Goal: Information Seeking & Learning: Learn about a topic

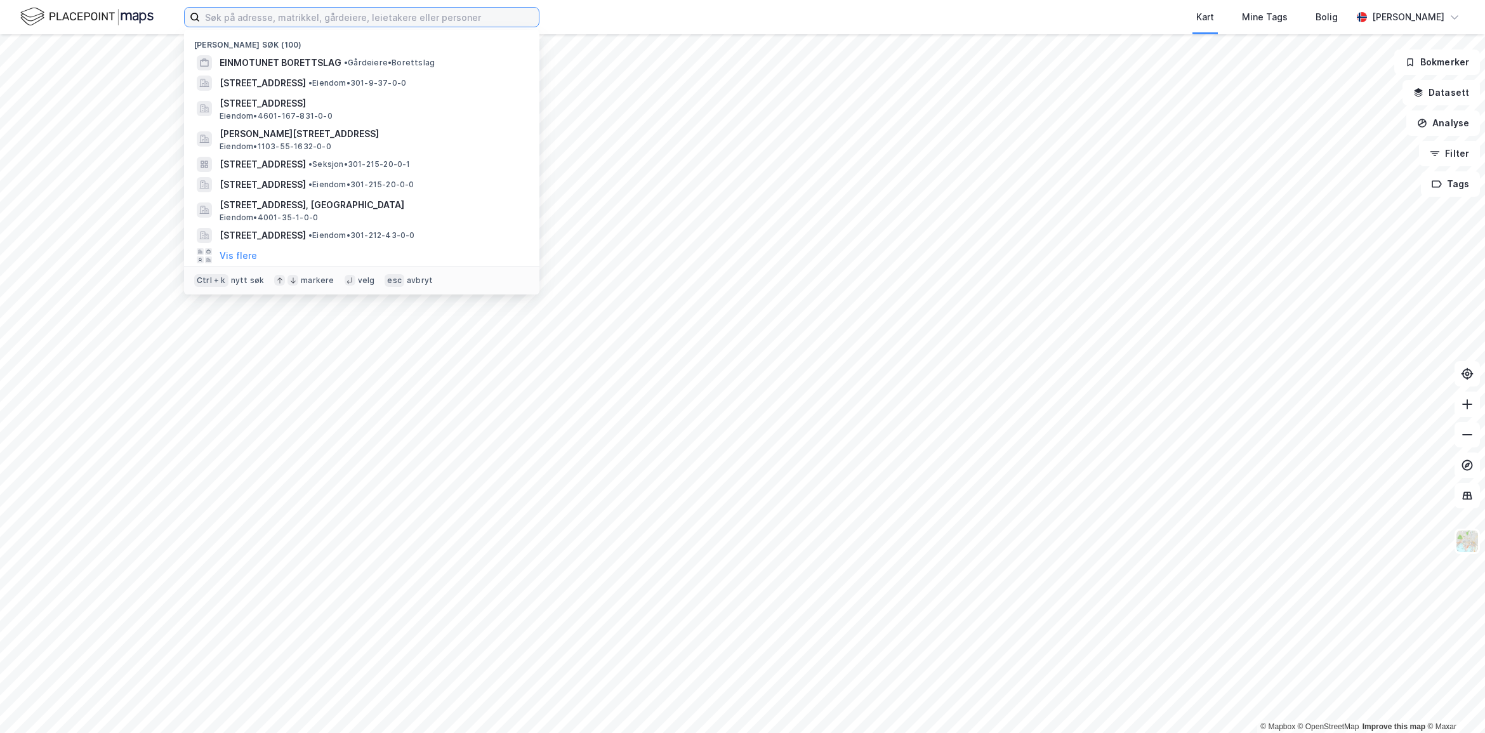
click at [277, 20] on input at bounding box center [369, 17] width 339 height 19
paste input "948728060"
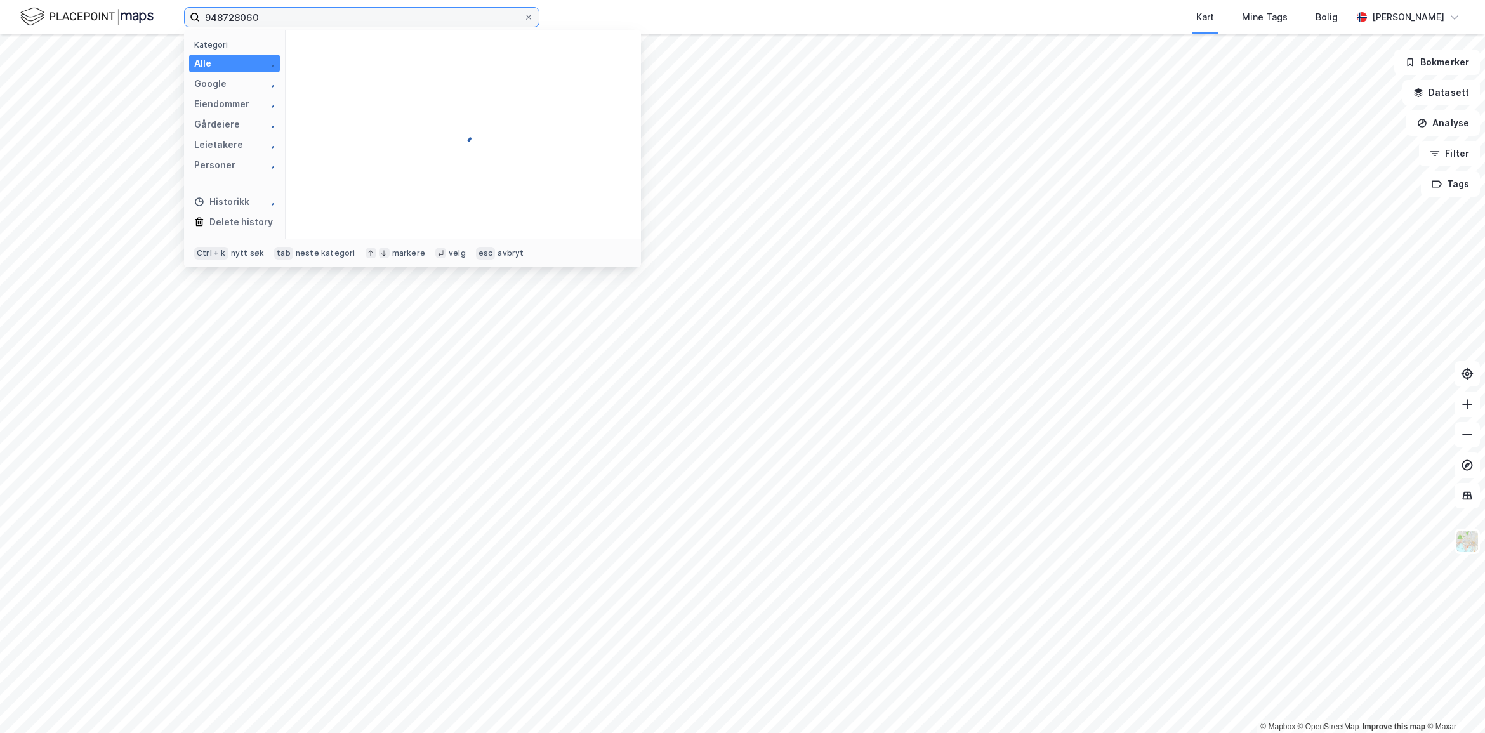
type input "948728060"
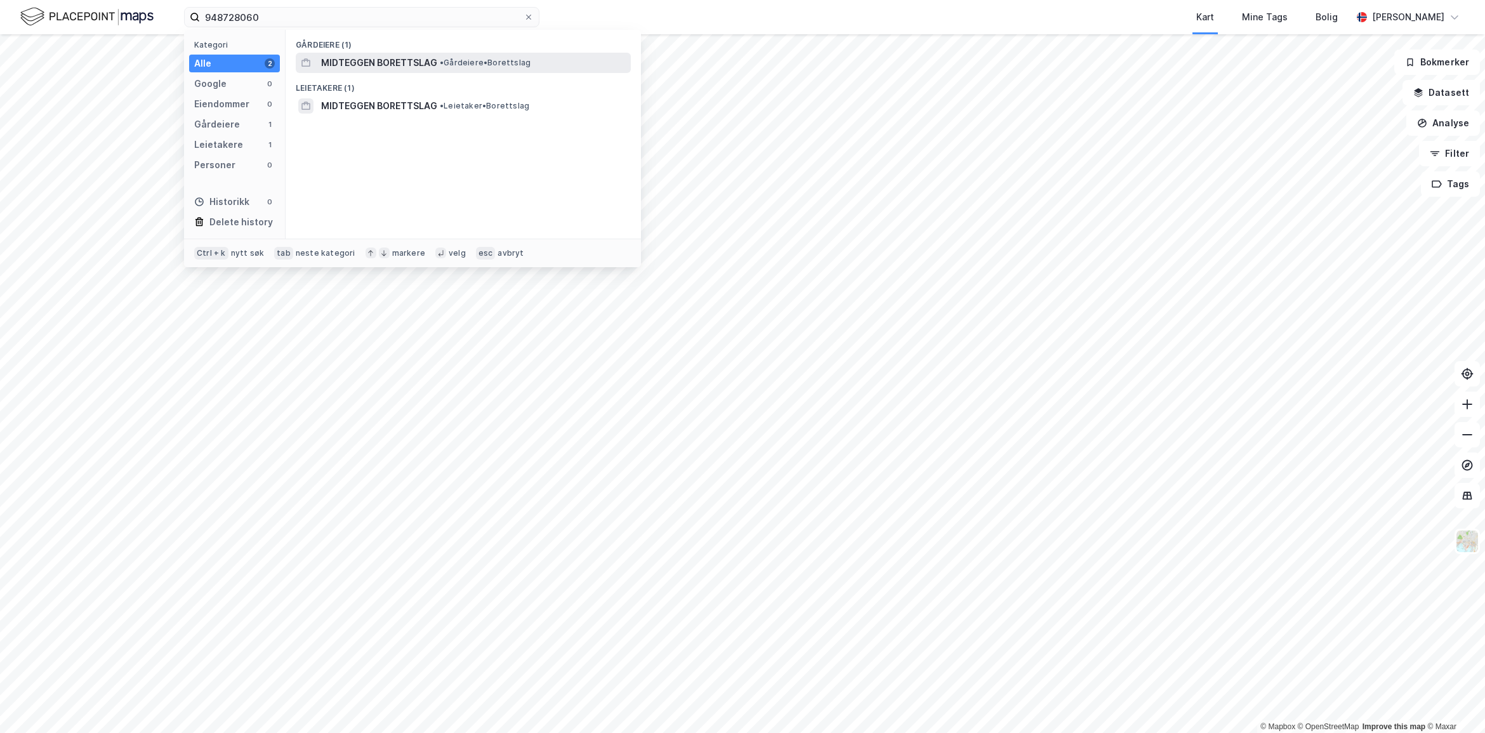
click at [392, 53] on div "MIDTEGGEN BORETTSLAG • Gårdeiere • Borettslag" at bounding box center [463, 63] width 335 height 20
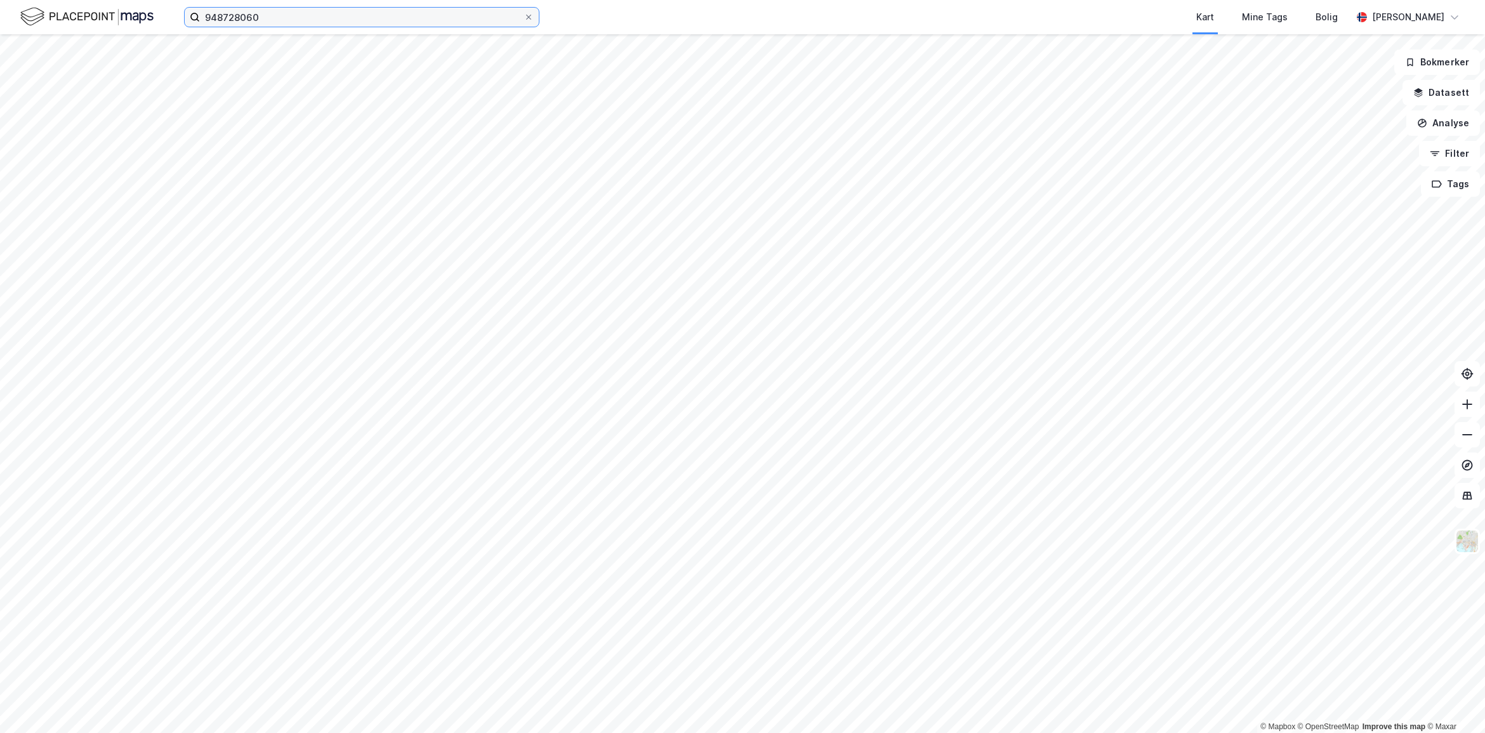
click at [329, 13] on input "948728060" at bounding box center [362, 17] width 324 height 19
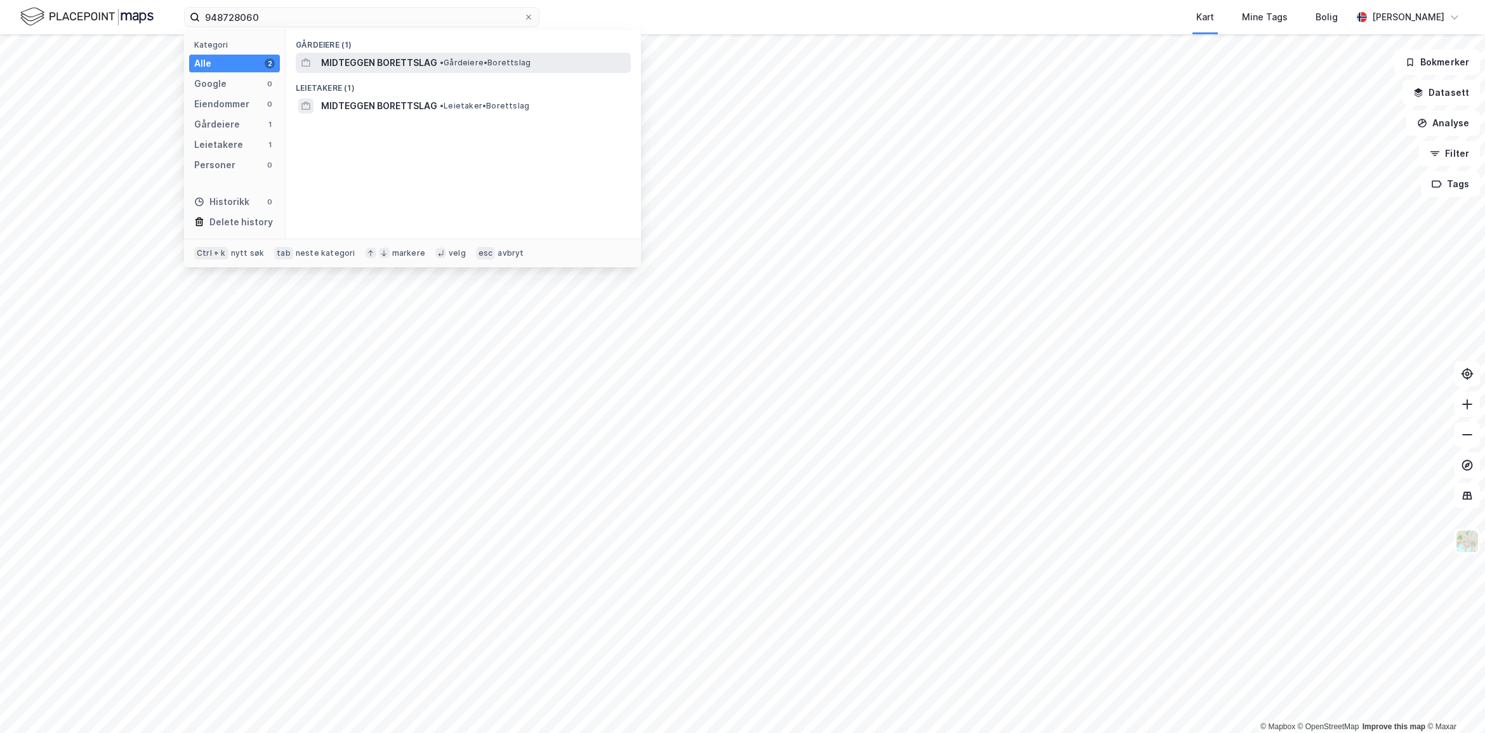
click at [425, 69] on span "MIDTEGGEN BORETTSLAG" at bounding box center [379, 62] width 116 height 15
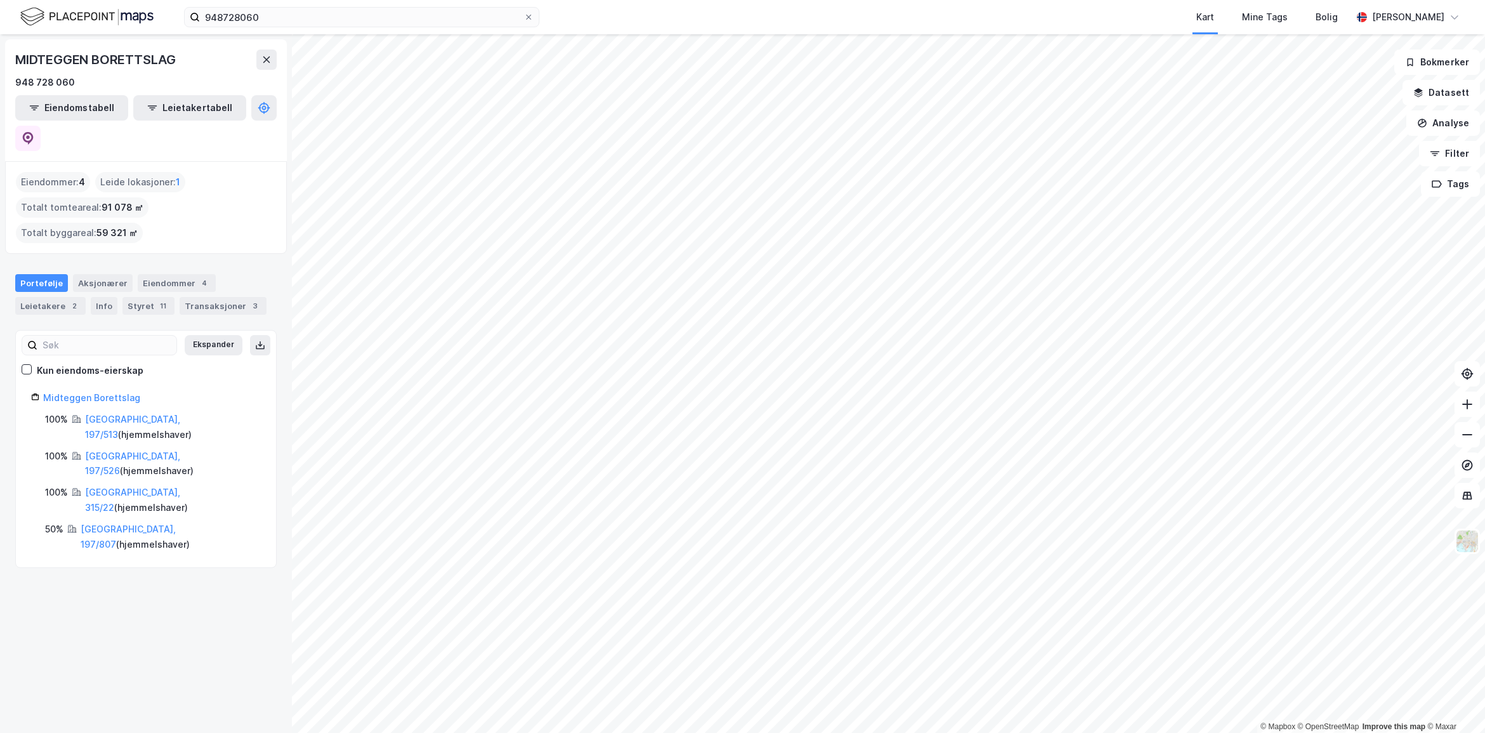
click at [52, 172] on div "Eiendommer : 4" at bounding box center [53, 182] width 74 height 20
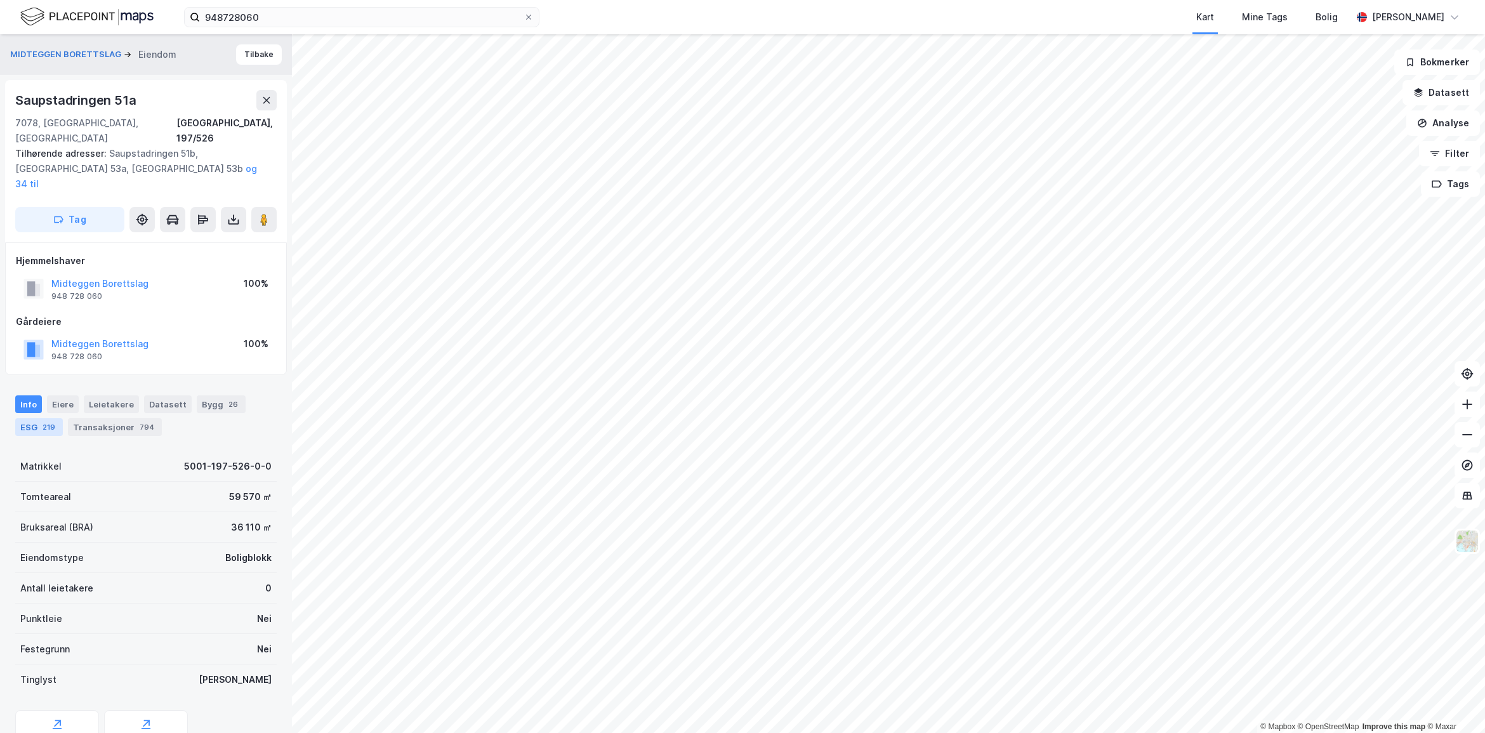
click at [35, 418] on div "ESG 219" at bounding box center [39, 427] width 48 height 18
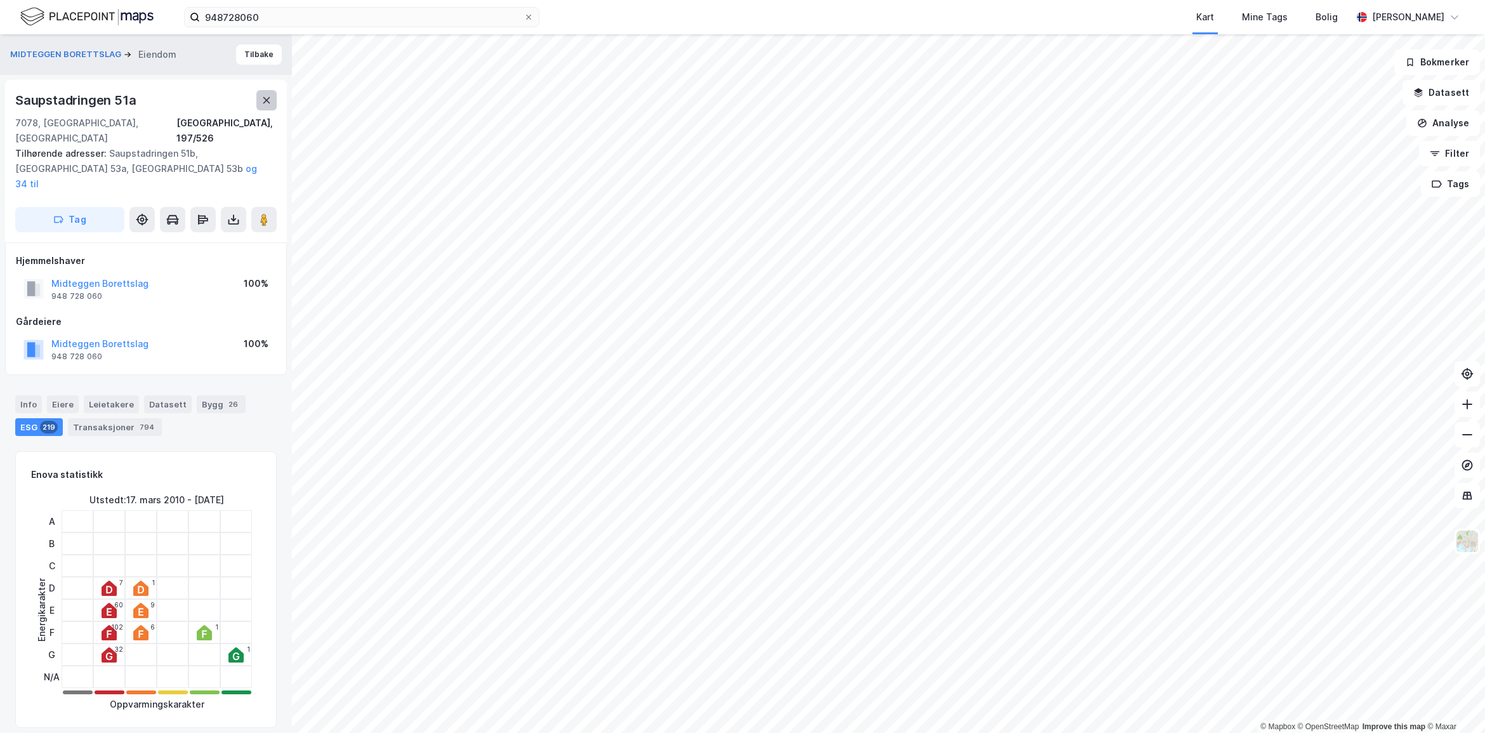
click at [270, 102] on icon at bounding box center [266, 100] width 10 height 10
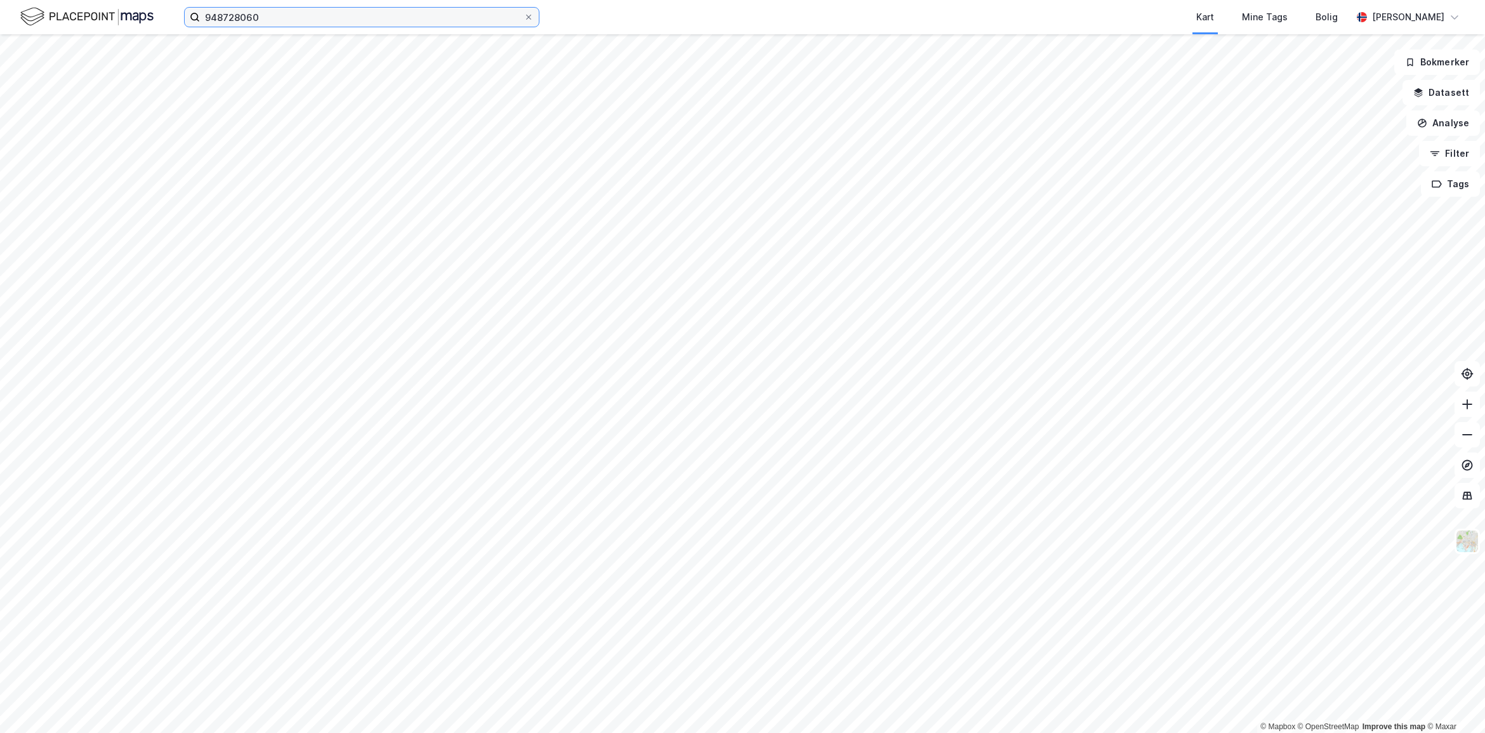
click at [301, 14] on input "948728060" at bounding box center [362, 17] width 324 height 19
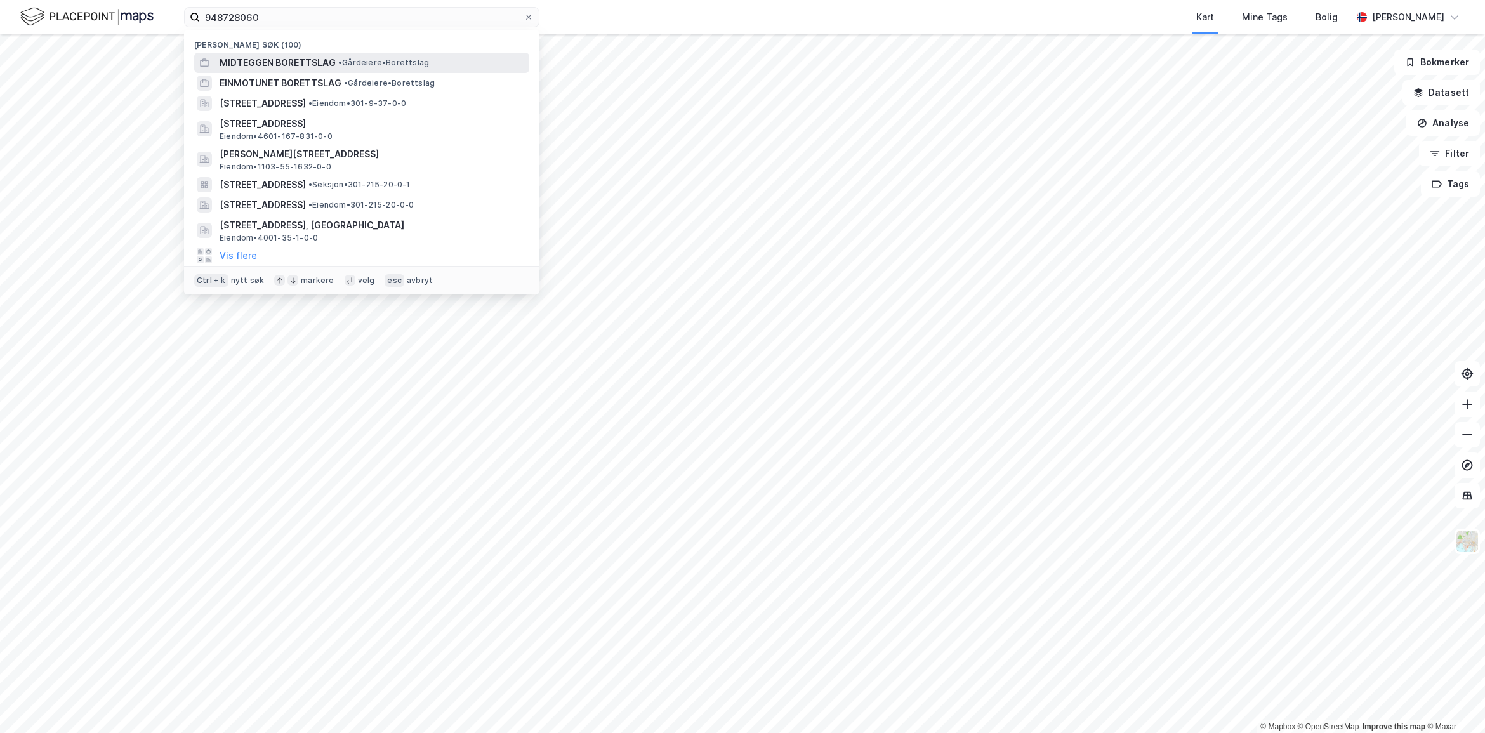
click at [308, 56] on span "MIDTEGGEN BORETTSLAG" at bounding box center [278, 62] width 116 height 15
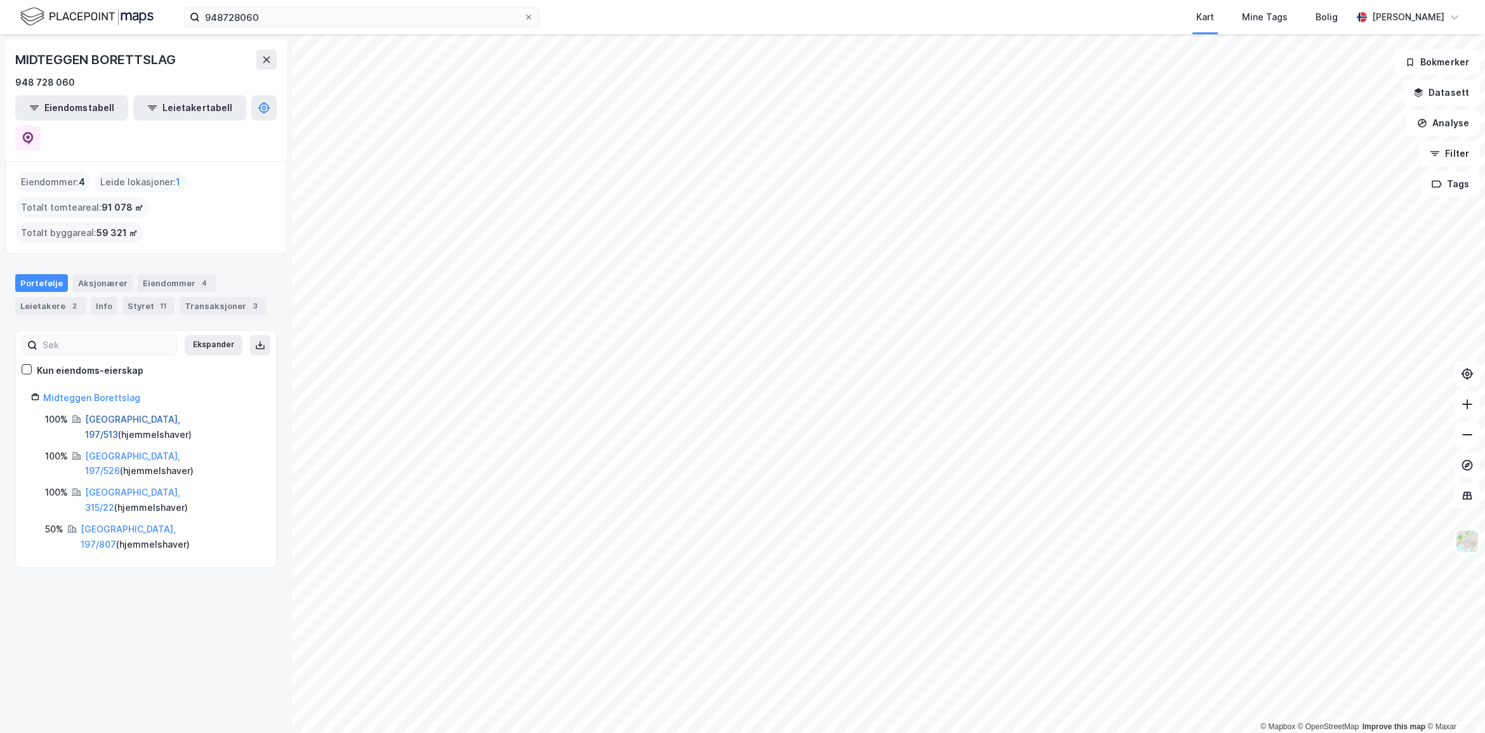
click at [119, 414] on link "[GEOGRAPHIC_DATA], 197/513" at bounding box center [132, 427] width 95 height 26
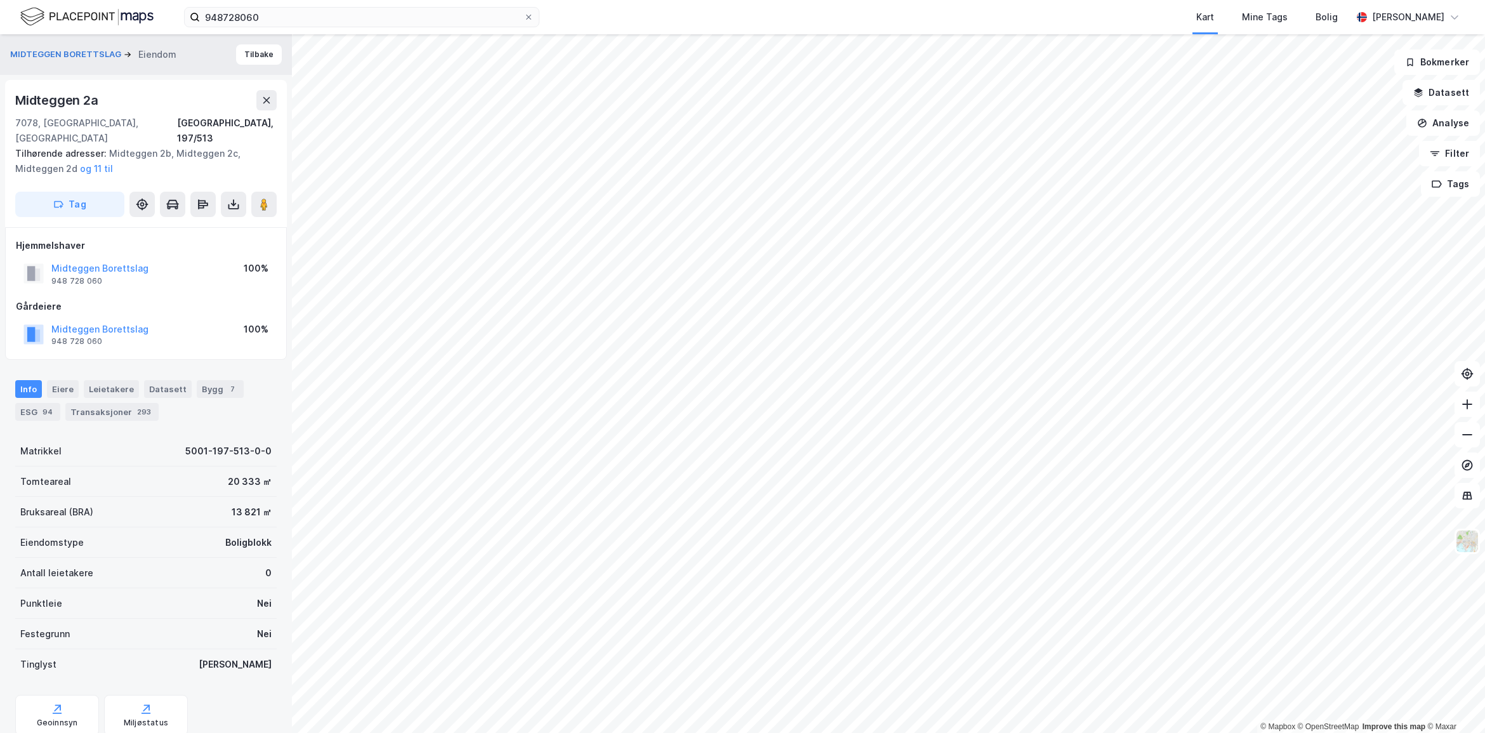
scroll to position [16, 0]
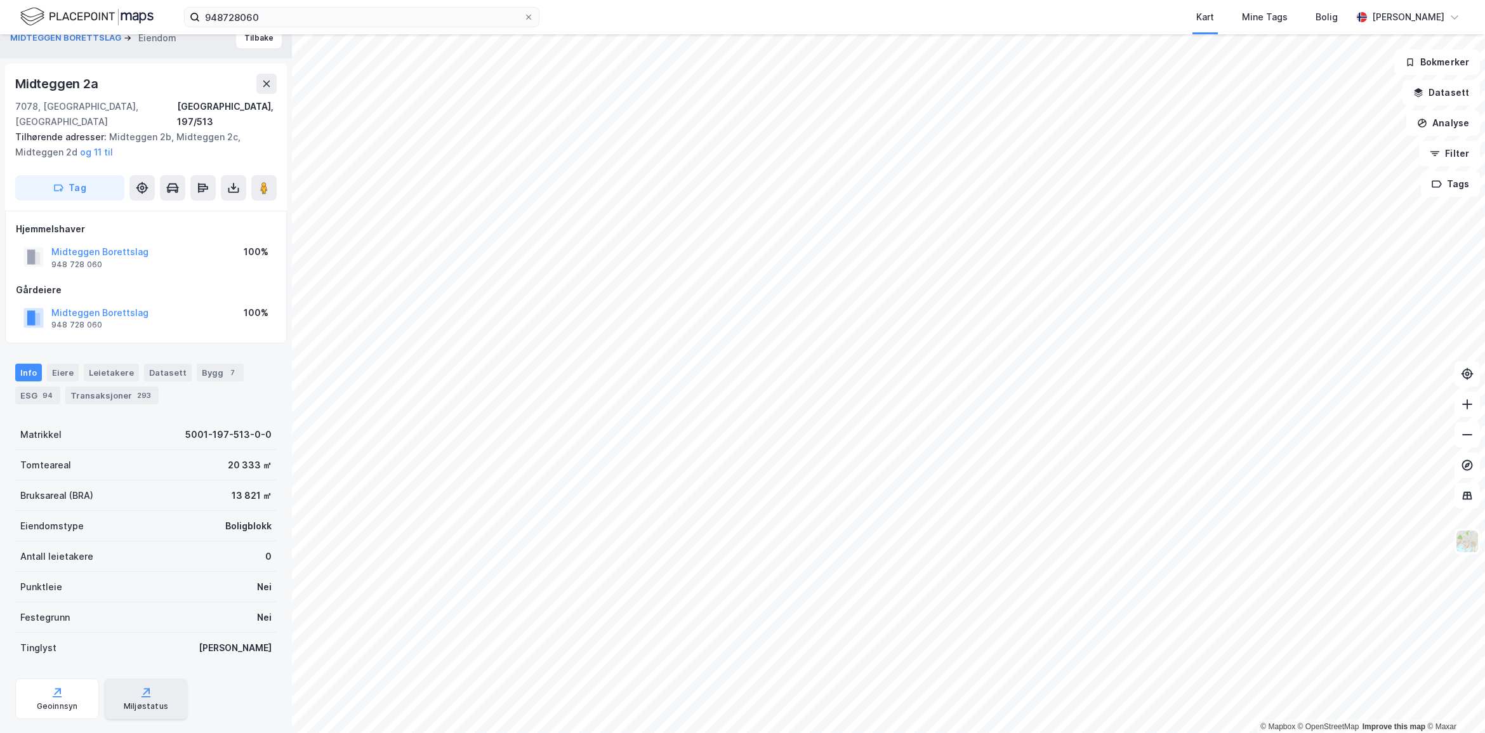
click at [132, 510] on div "Miljøstatus" at bounding box center [146, 706] width 44 height 10
click at [57, 510] on div "Geoinnsyn" at bounding box center [57, 706] width 41 height 10
click at [159, 510] on div "Miljøstatus" at bounding box center [146, 698] width 84 height 41
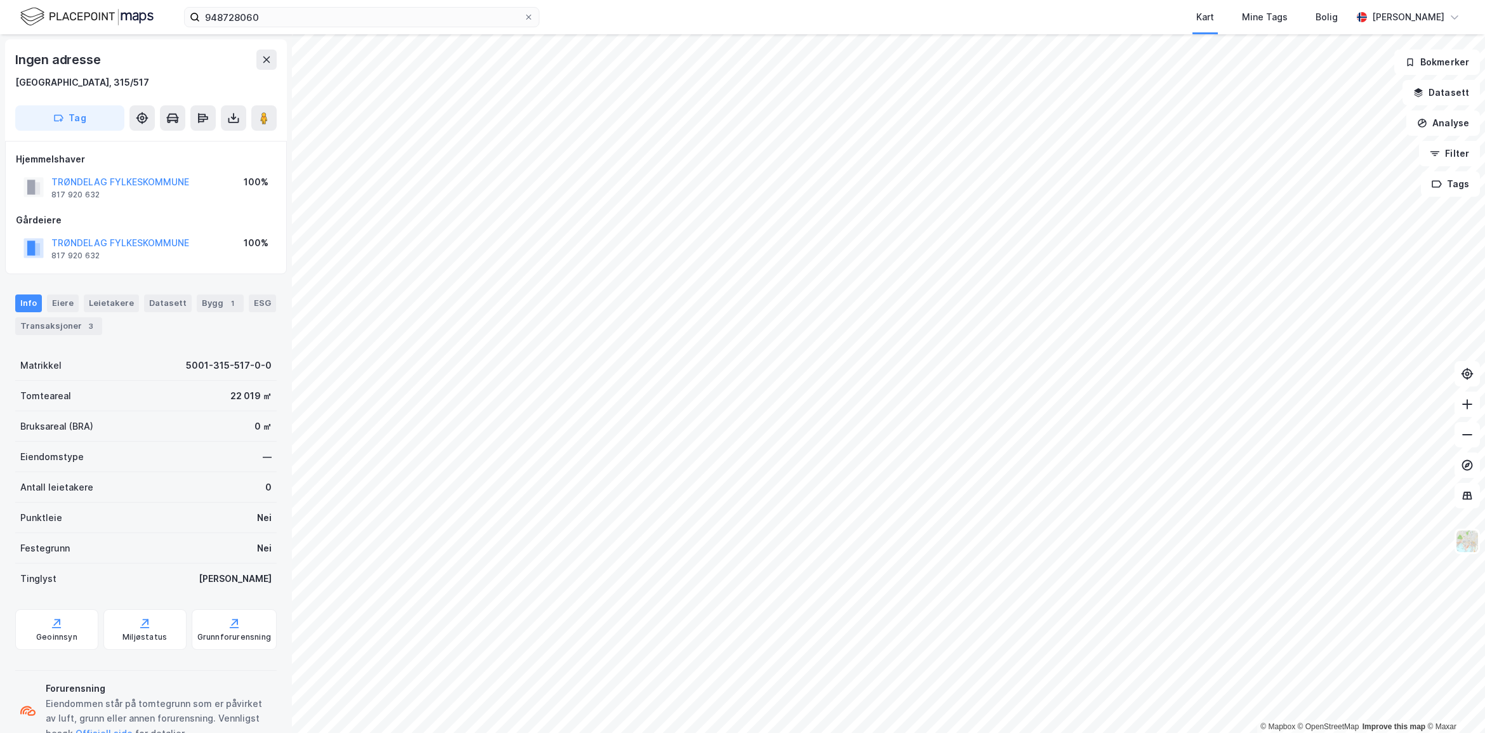
scroll to position [16, 0]
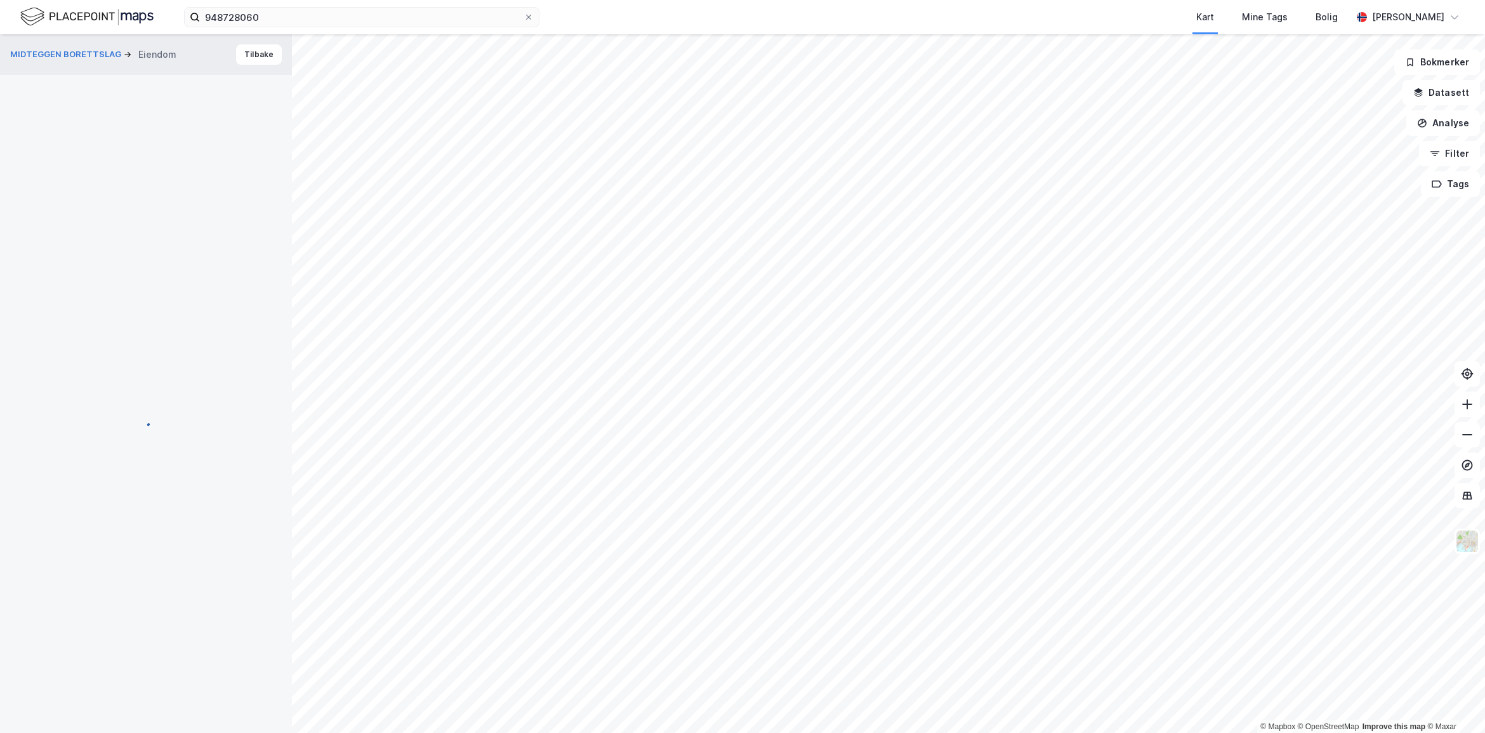
scroll to position [16, 0]
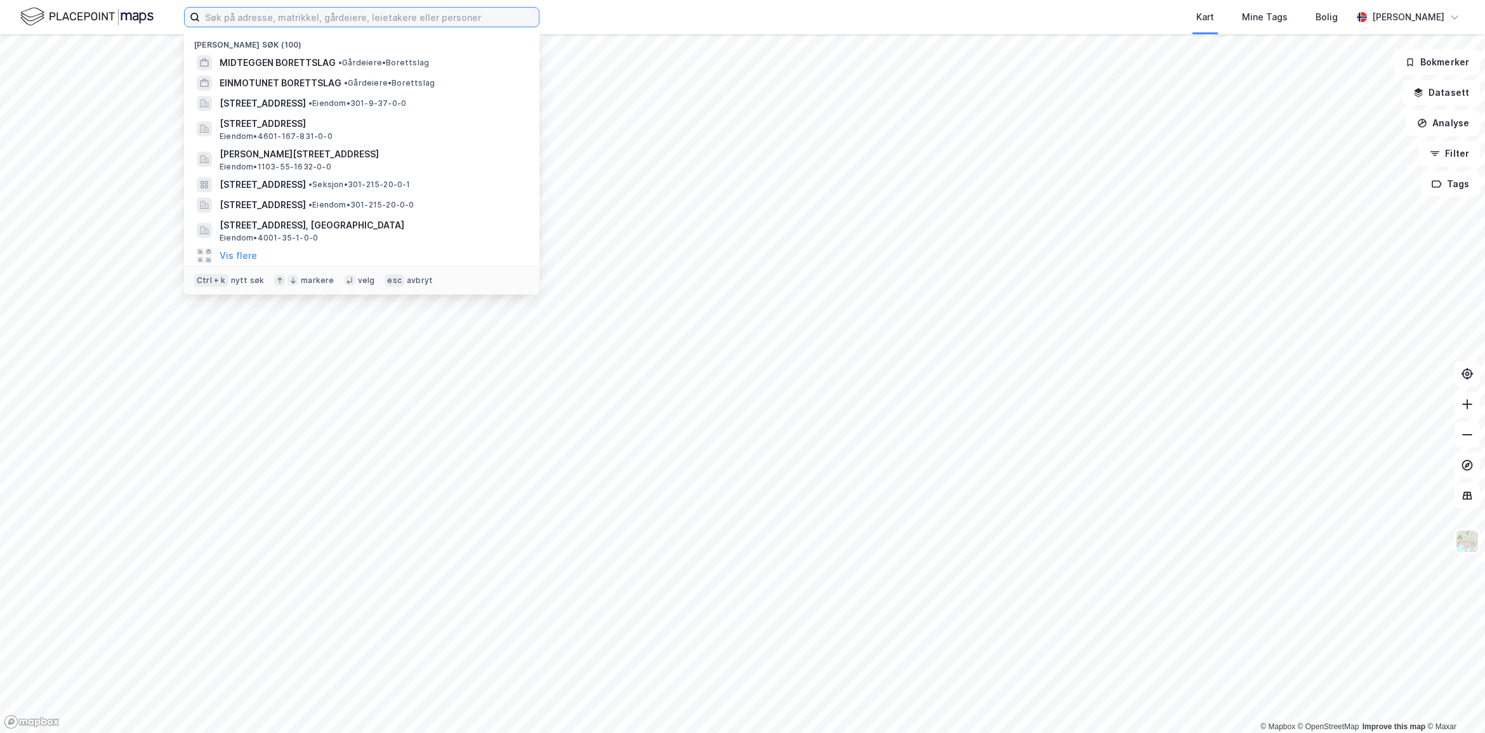
click at [318, 13] on input at bounding box center [369, 17] width 339 height 19
paste input "976558847"
type input "976558847"
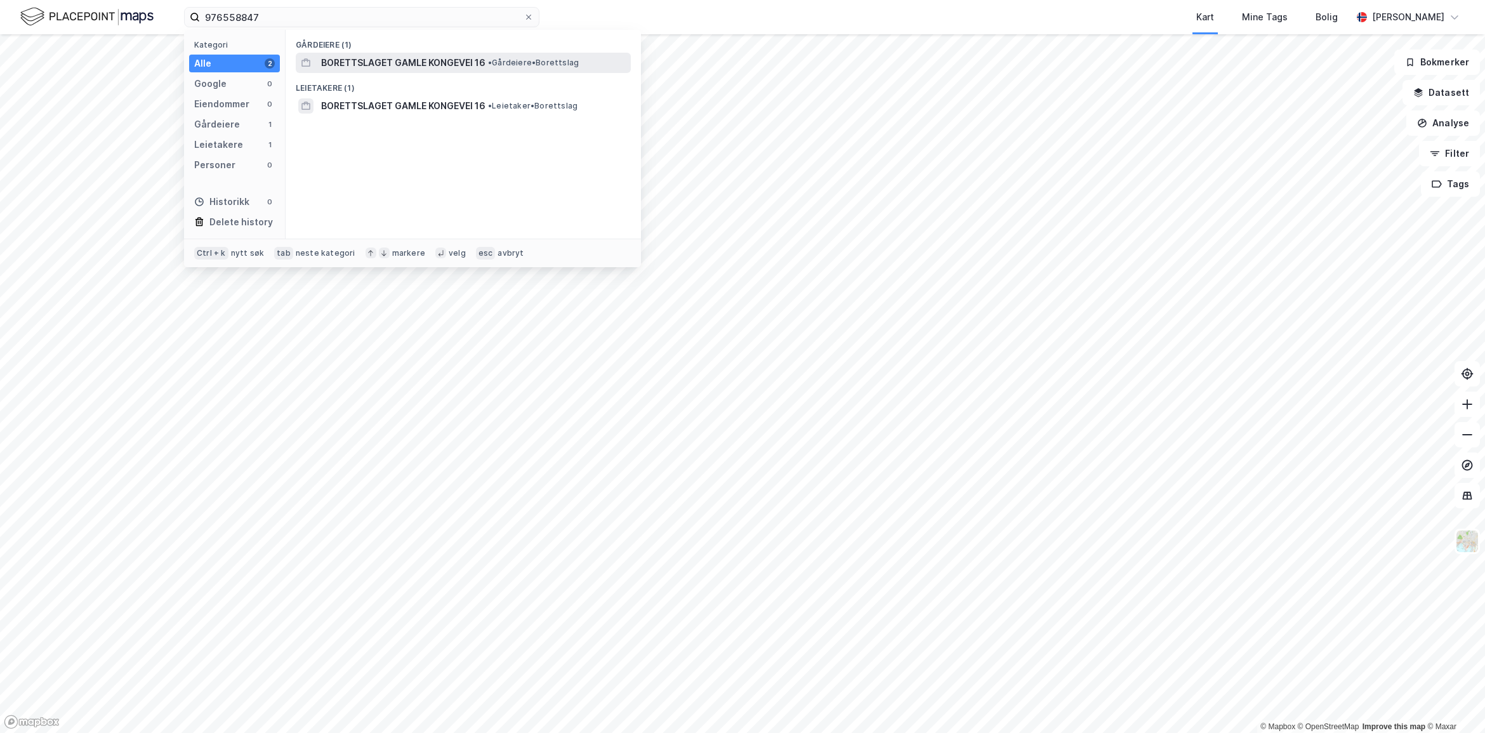
click at [408, 68] on span "BORETTSLAGET GAMLE KONGEVEI 16" at bounding box center [403, 62] width 164 height 15
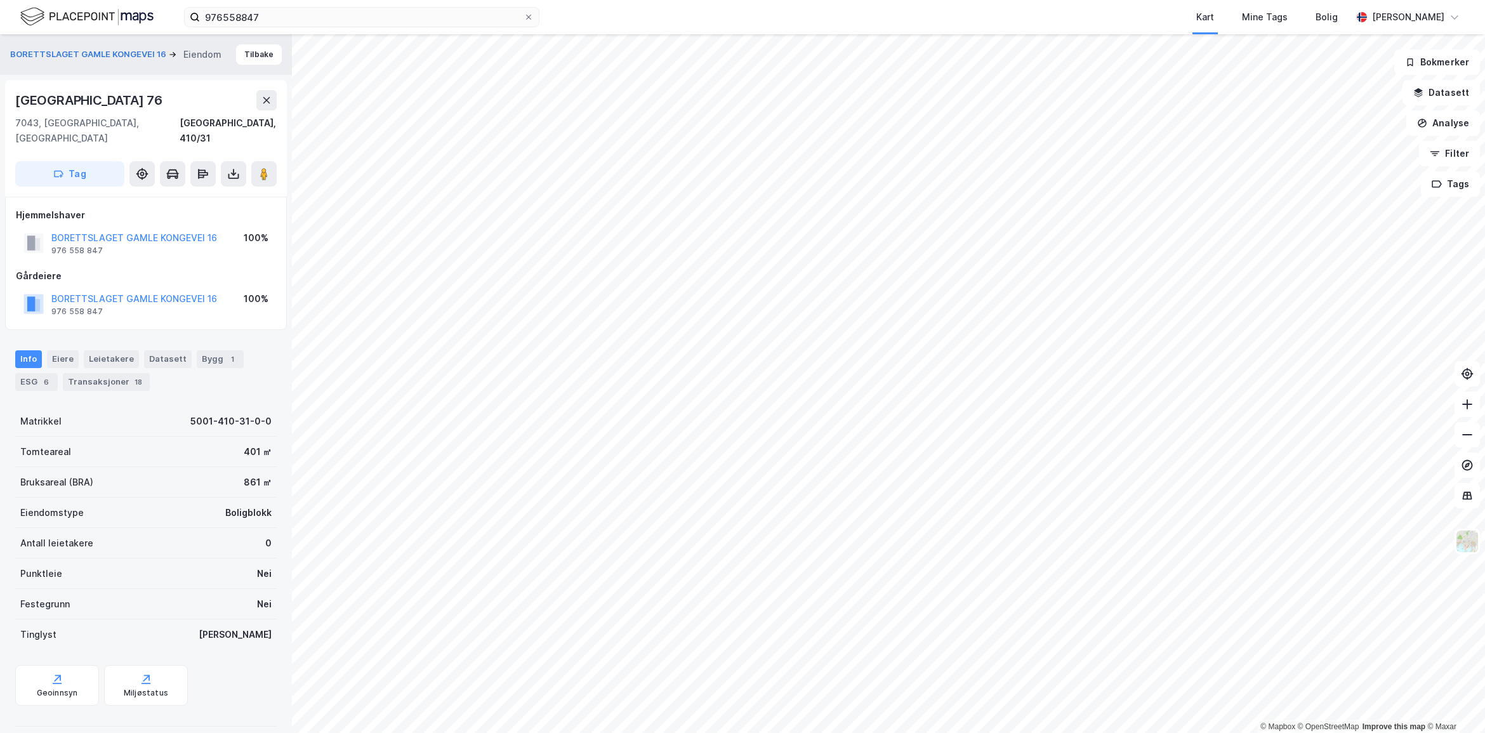
drag, startPoint x: 166, startPoint y: 102, endPoint x: 13, endPoint y: 105, distance: 152.9
click at [13, 105] on div "Øvre Møllenberg Gate 76 7043, Trondheim, Trøndelag Trondheim, 410/31 Tag" at bounding box center [146, 138] width 282 height 117
copy div "Øvre Møllenberg Gate 76"
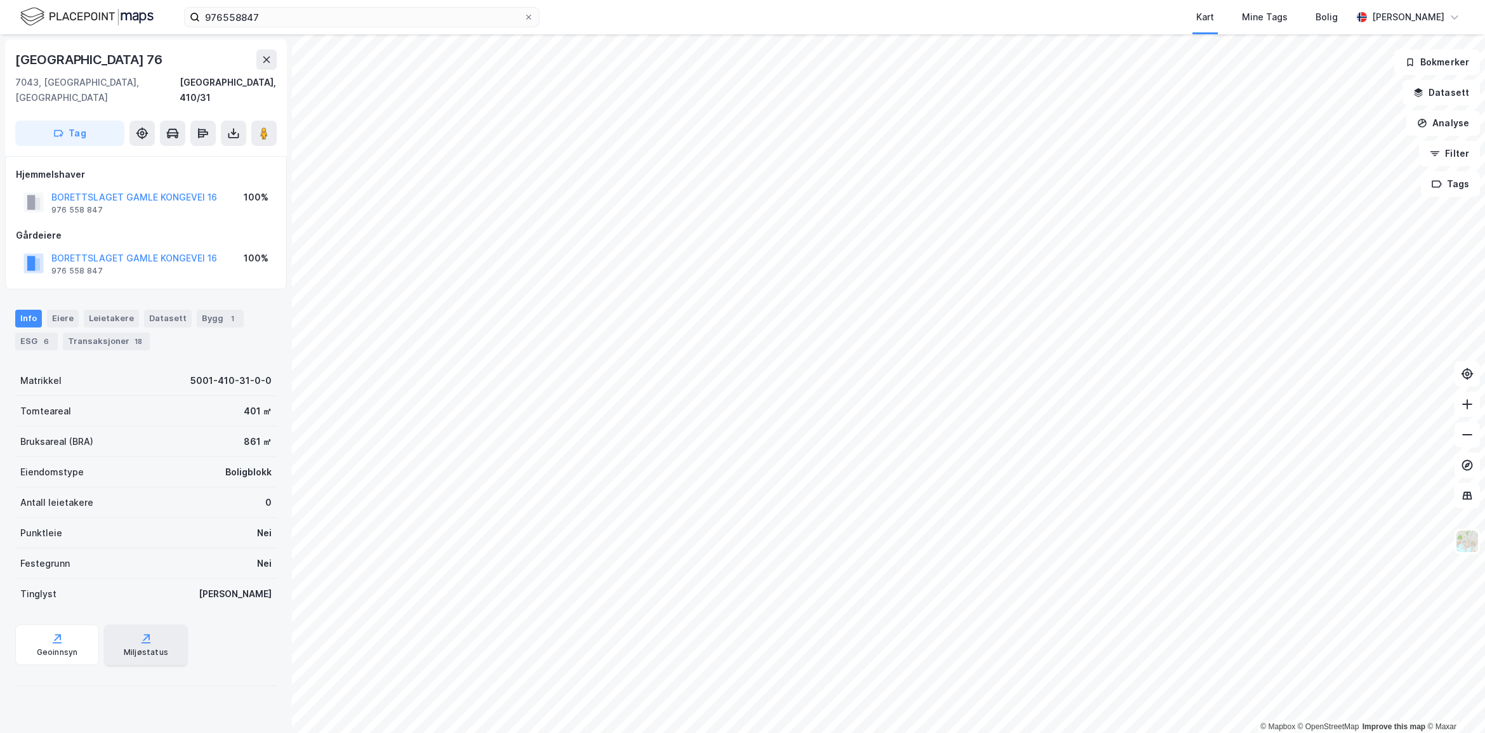
click at [143, 647] on div "Miljøstatus" at bounding box center [146, 652] width 44 height 10
